Goal: Transaction & Acquisition: Purchase product/service

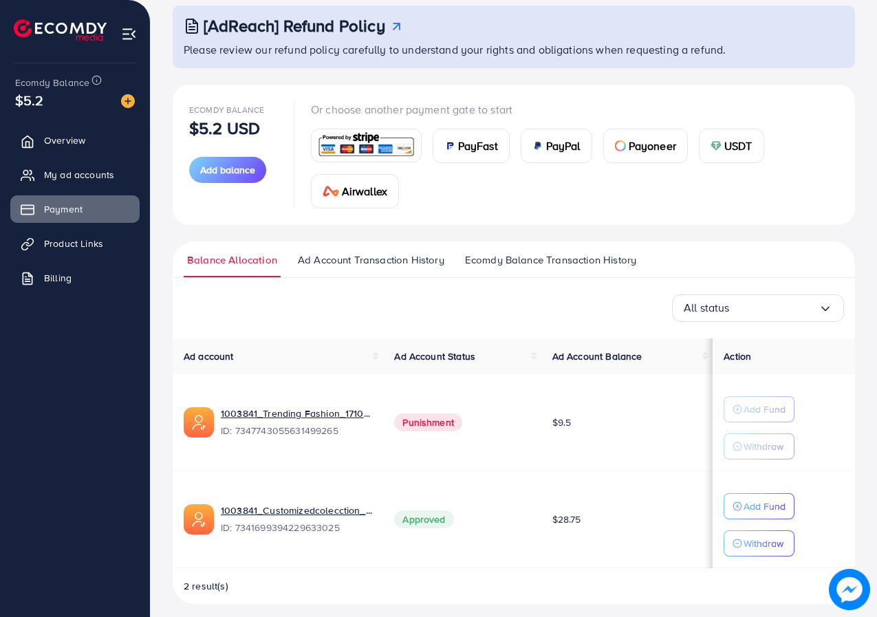
scroll to position [89, 0]
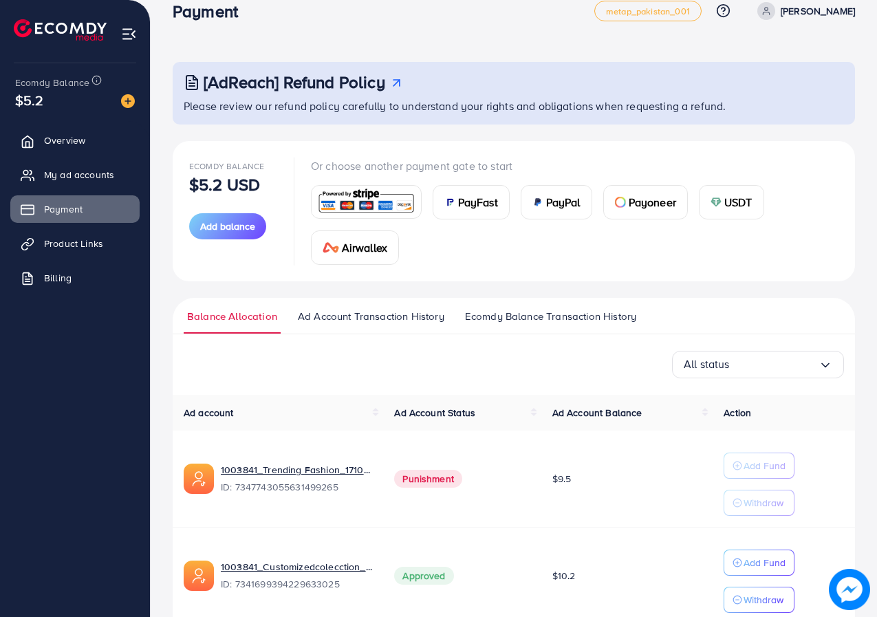
scroll to position [89, 0]
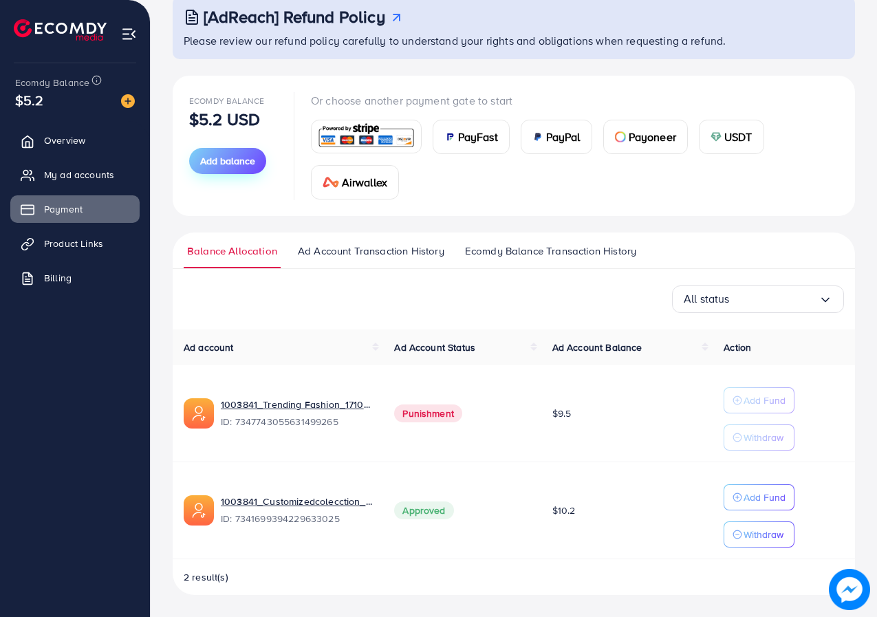
click at [220, 162] on span "Add balance" at bounding box center [227, 161] width 55 height 14
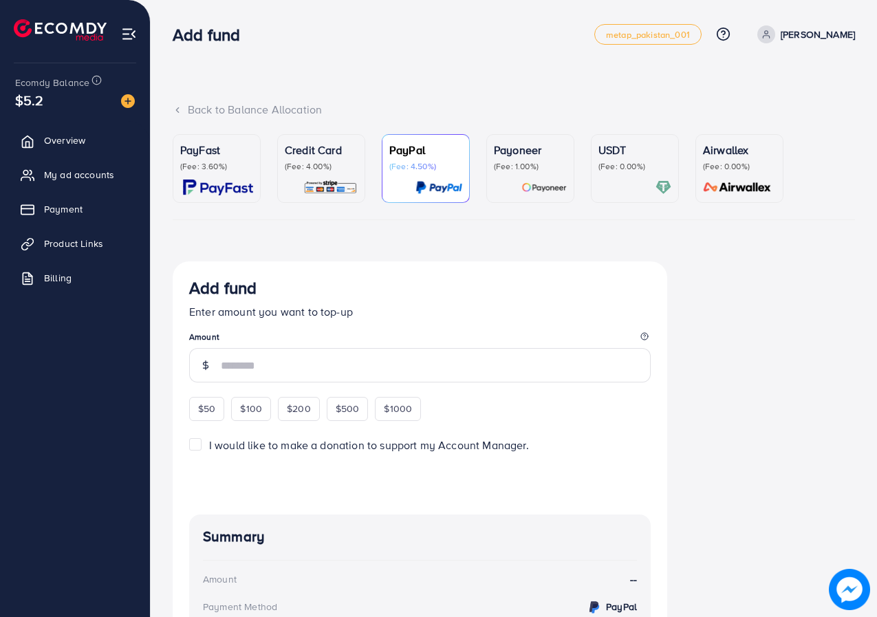
click at [552, 159] on div "Payoneer (Fee: 1.00%)" at bounding box center [530, 157] width 73 height 30
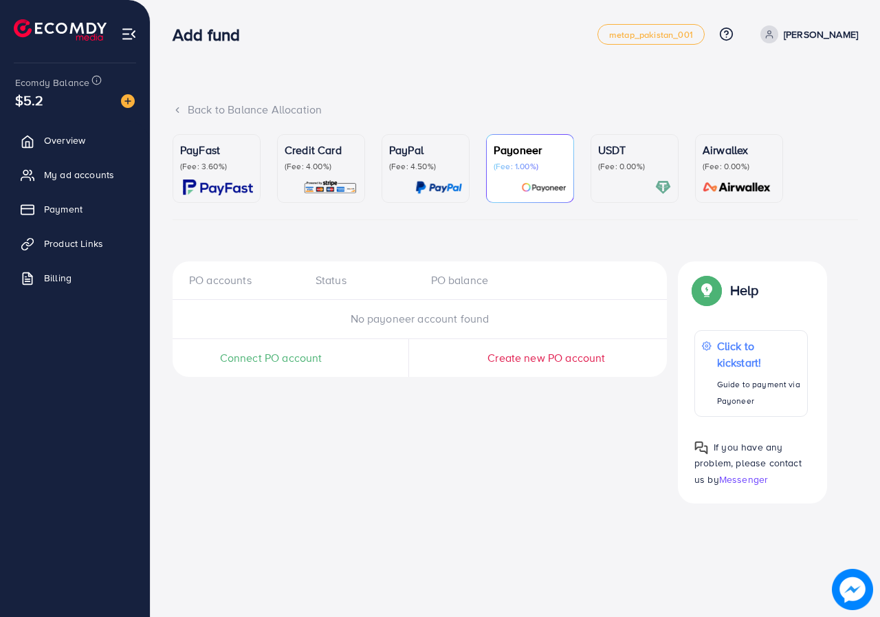
click at [303, 362] on span "Connect PO account" at bounding box center [271, 358] width 102 height 16
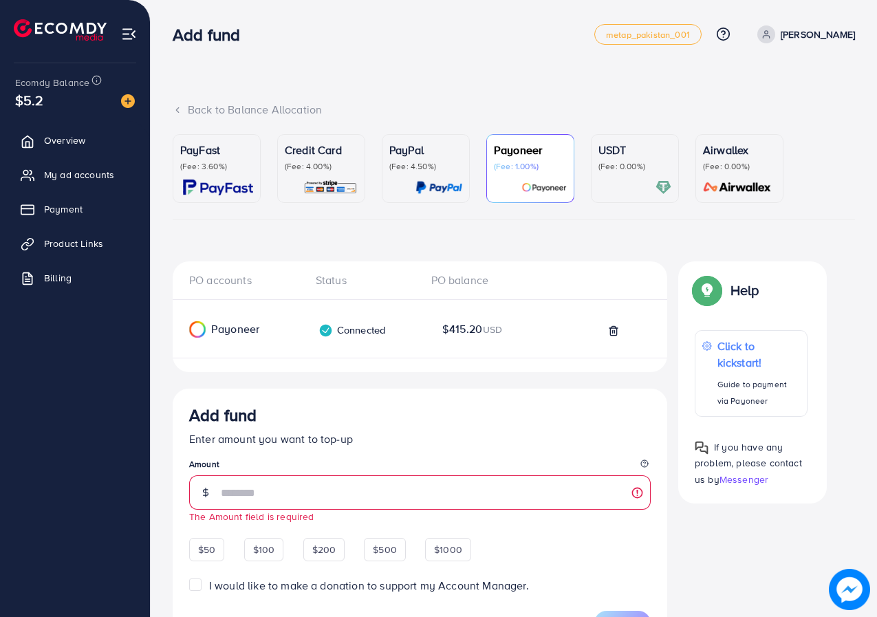
click at [328, 534] on div "$50 $100 $200 $500 $1000" at bounding box center [330, 547] width 282 height 27
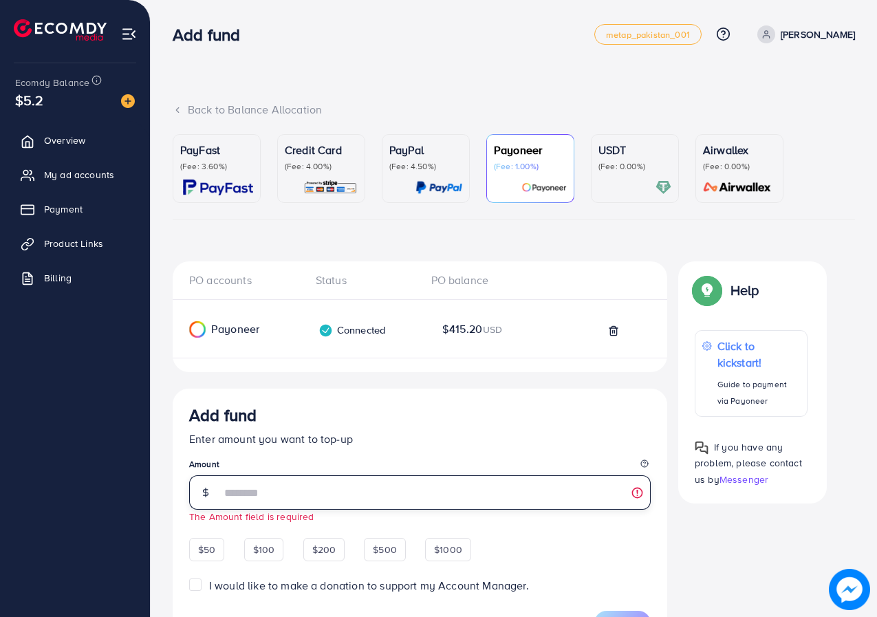
click at [303, 493] on input "number" at bounding box center [436, 492] width 430 height 34
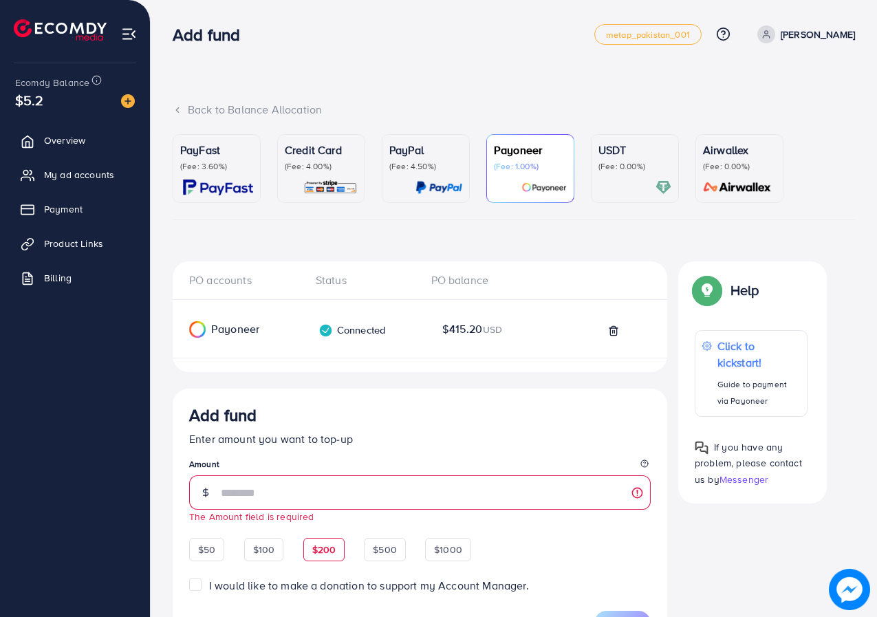
click at [329, 550] on span "$200" at bounding box center [324, 550] width 24 height 14
type input "***"
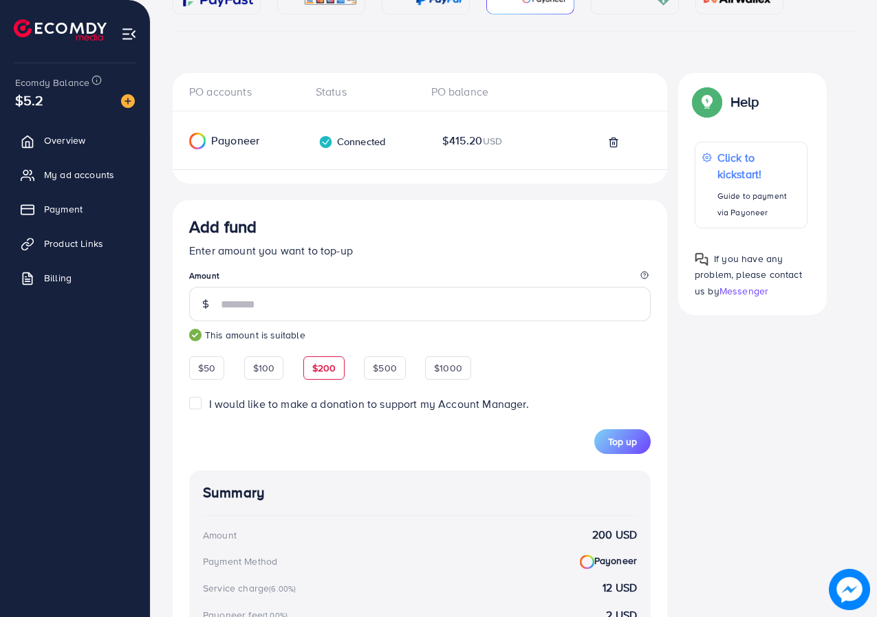
scroll to position [206, 0]
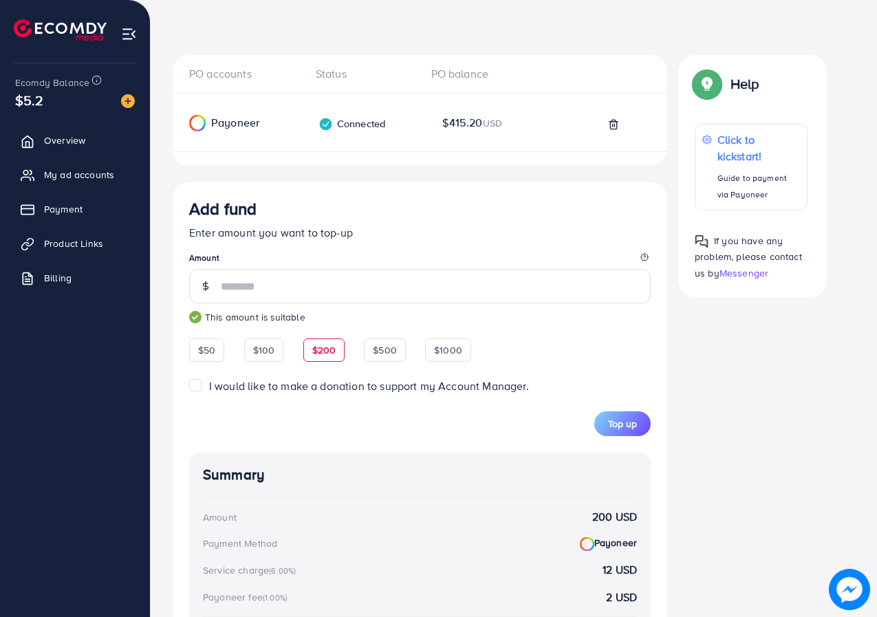
click at [619, 423] on span "Top up" at bounding box center [622, 424] width 29 height 14
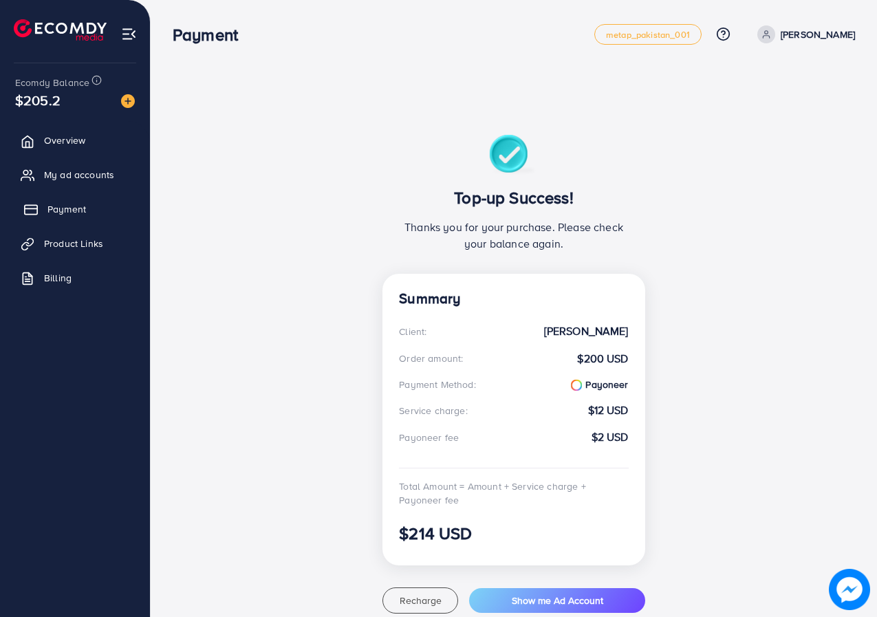
click at [71, 206] on span "Payment" at bounding box center [66, 209] width 39 height 14
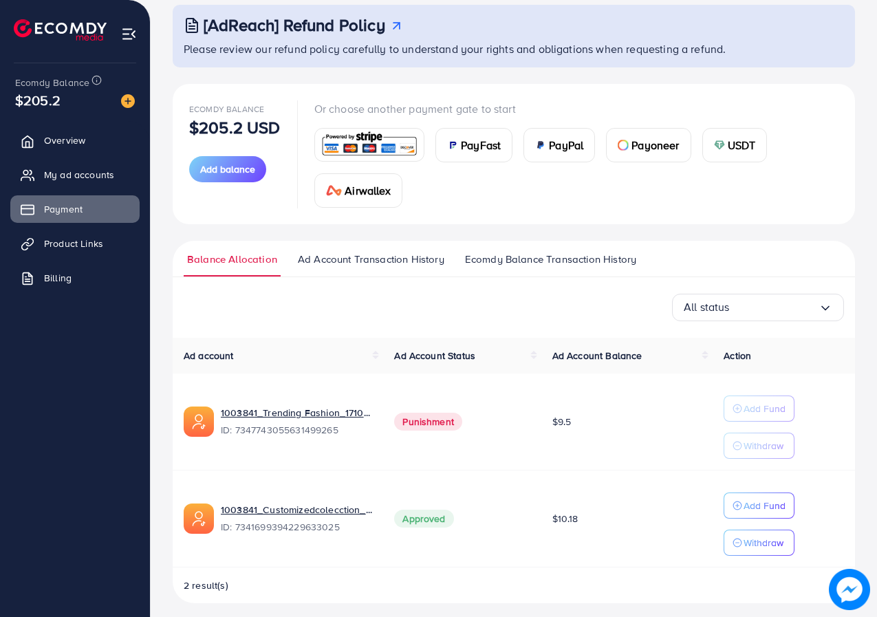
scroll to position [89, 0]
